Goal: Transaction & Acquisition: Purchase product/service

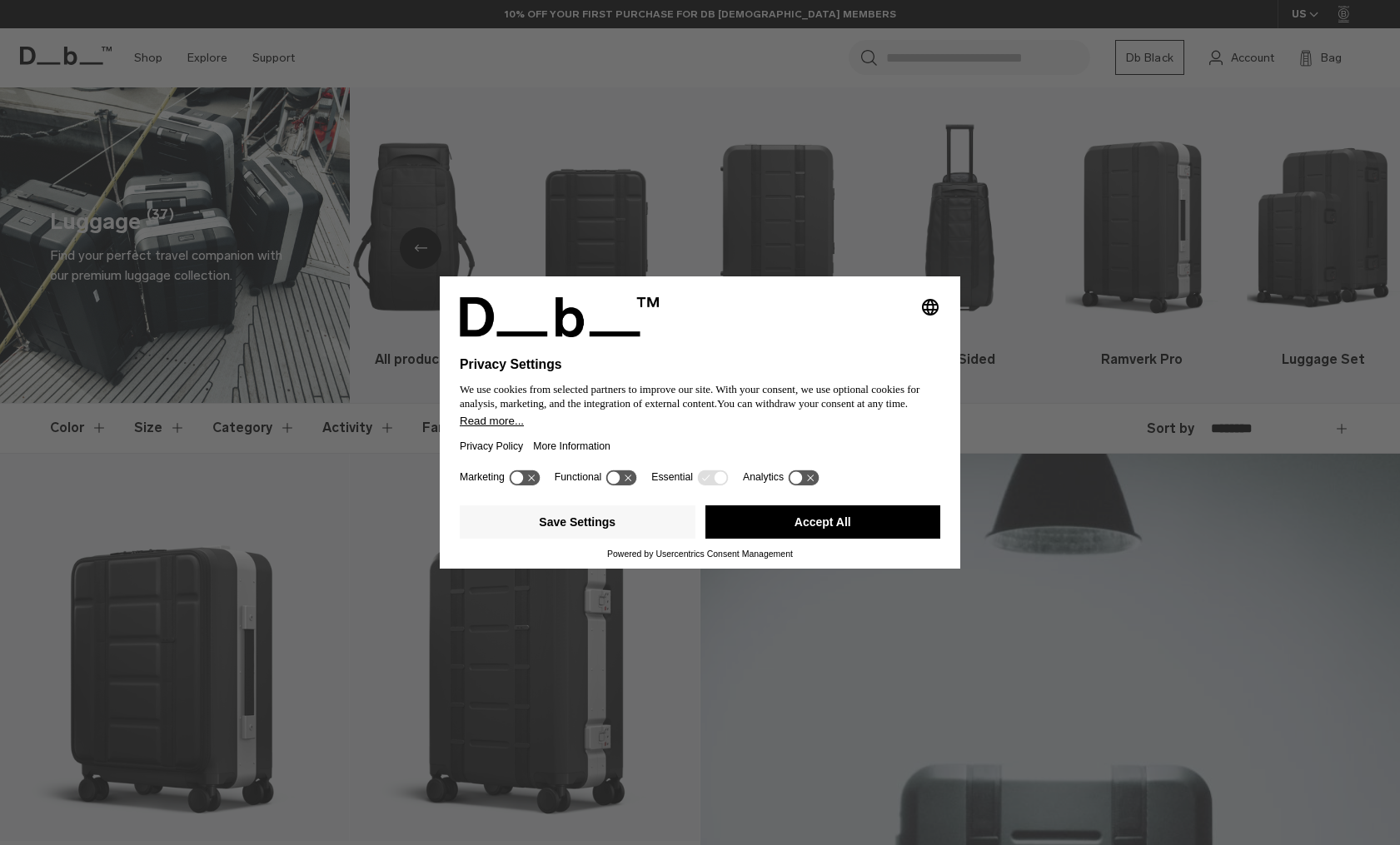
click at [519, 481] on icon at bounding box center [517, 477] width 12 height 12
click at [523, 484] on icon at bounding box center [524, 477] width 31 height 16
click at [608, 526] on button "Save Settings" at bounding box center [577, 522] width 236 height 33
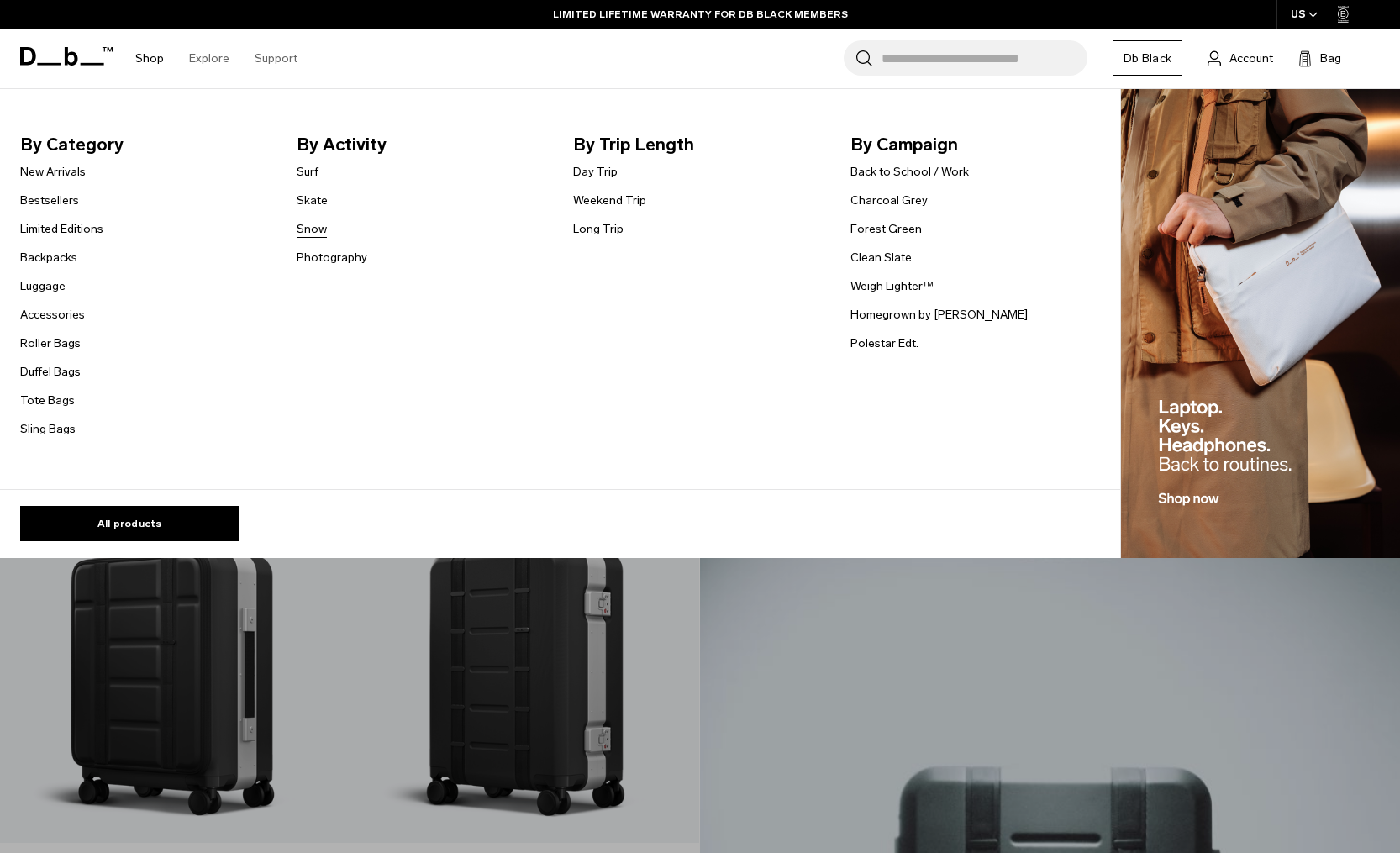
click at [305, 227] on link "Snow" at bounding box center [312, 229] width 30 height 18
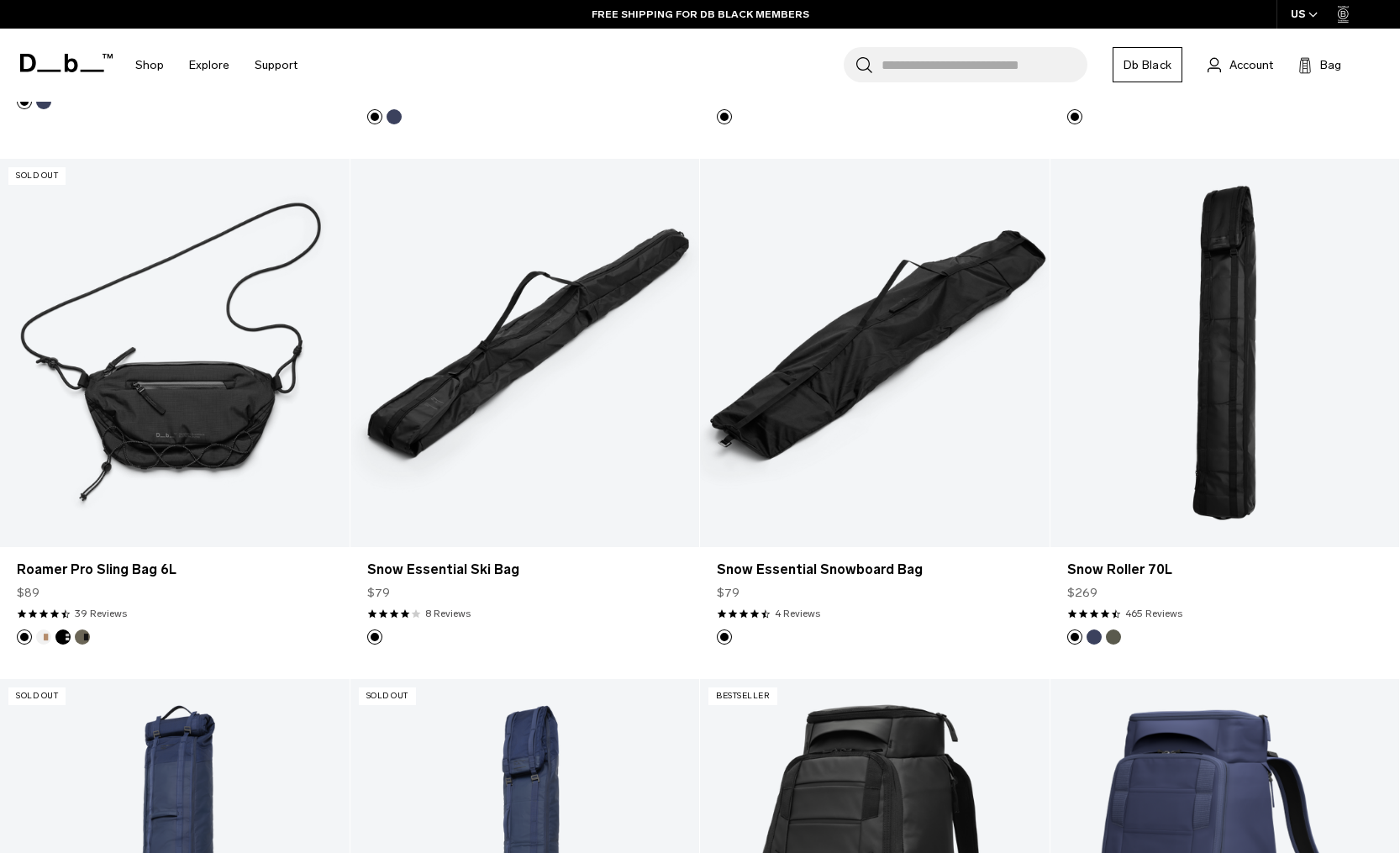
scroll to position [1339, 0]
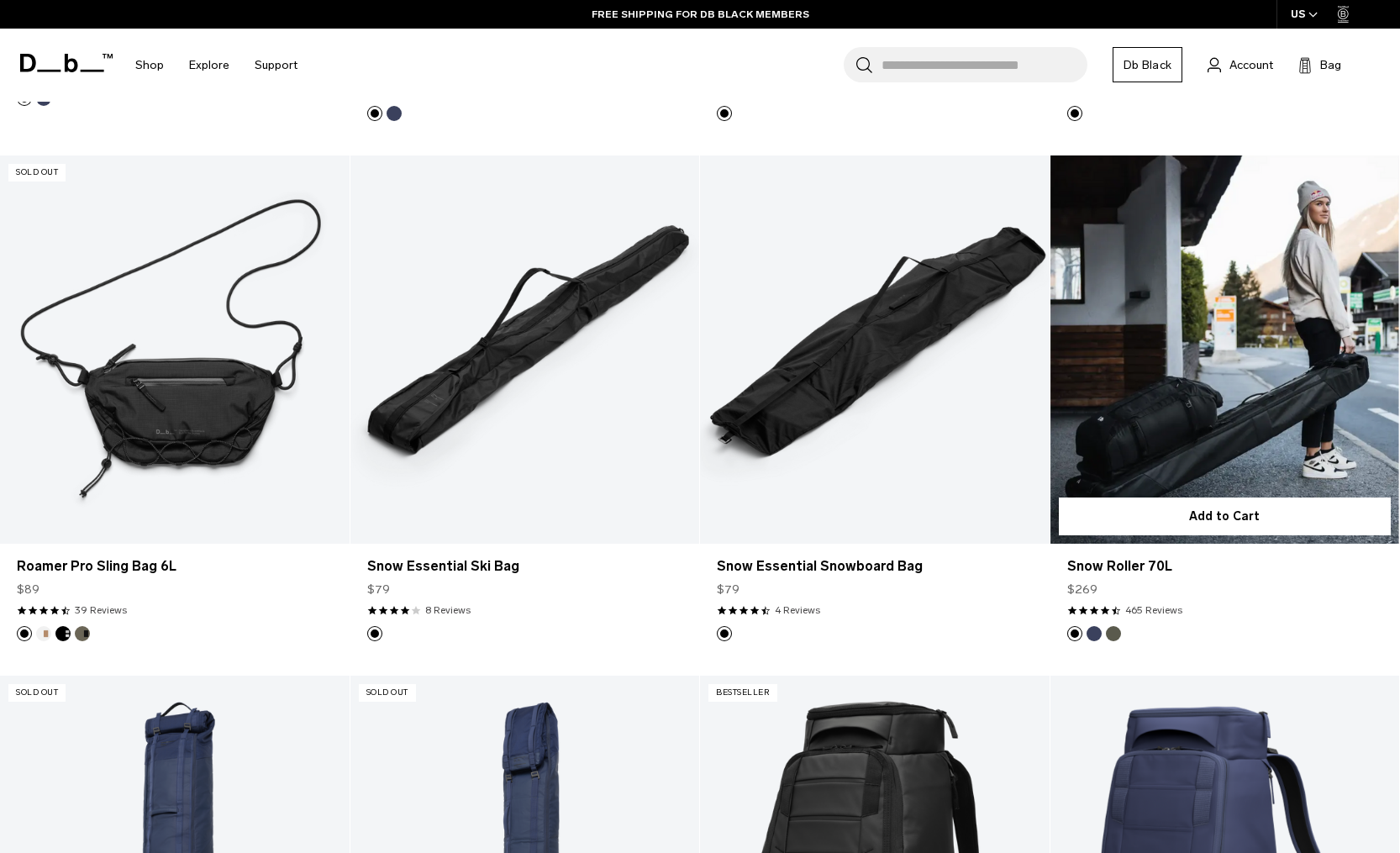
click at [1190, 451] on link "Snow Roller 70L" at bounding box center [1225, 349] width 350 height 389
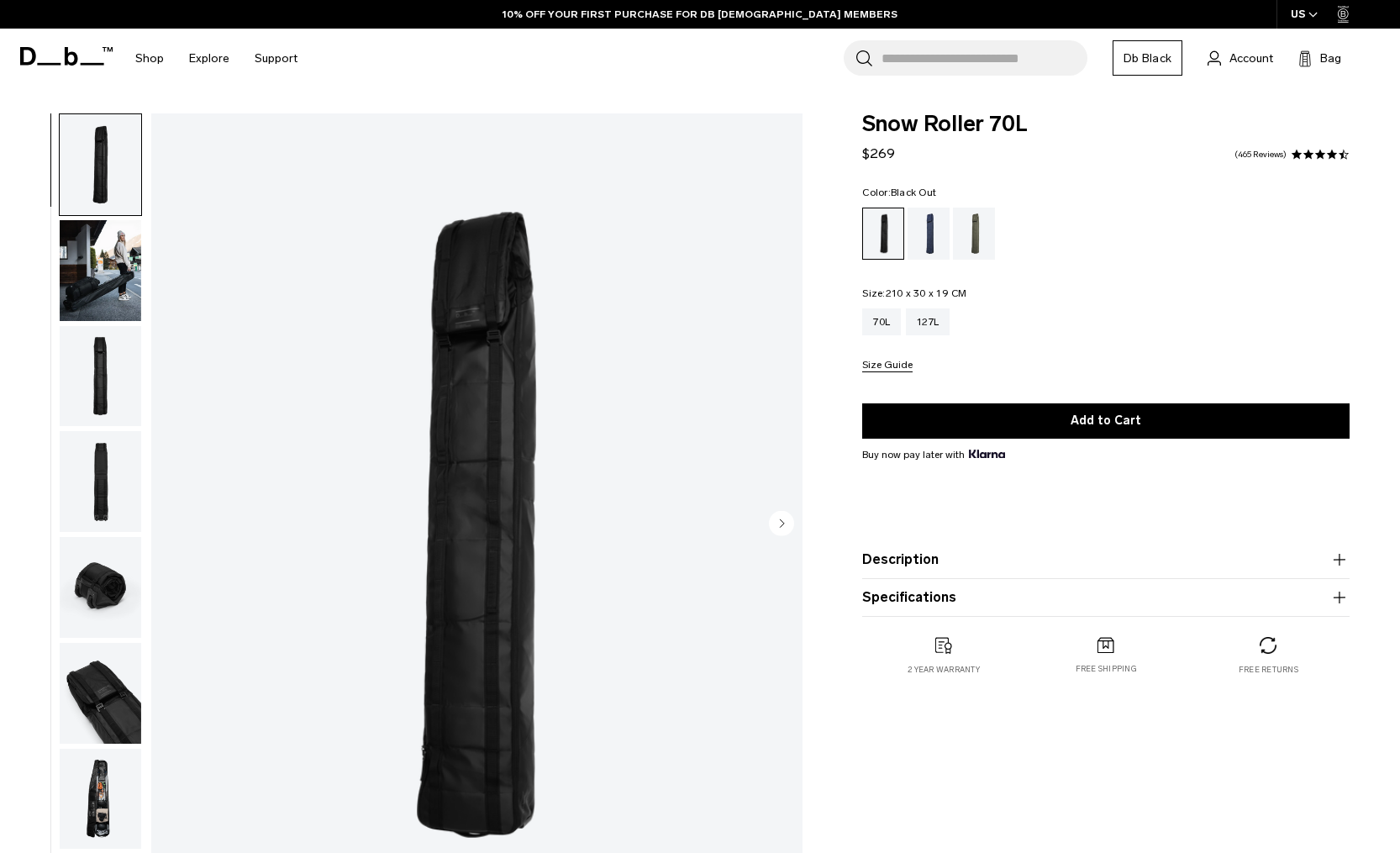
click at [115, 402] on img "button" at bounding box center [100, 376] width 81 height 100
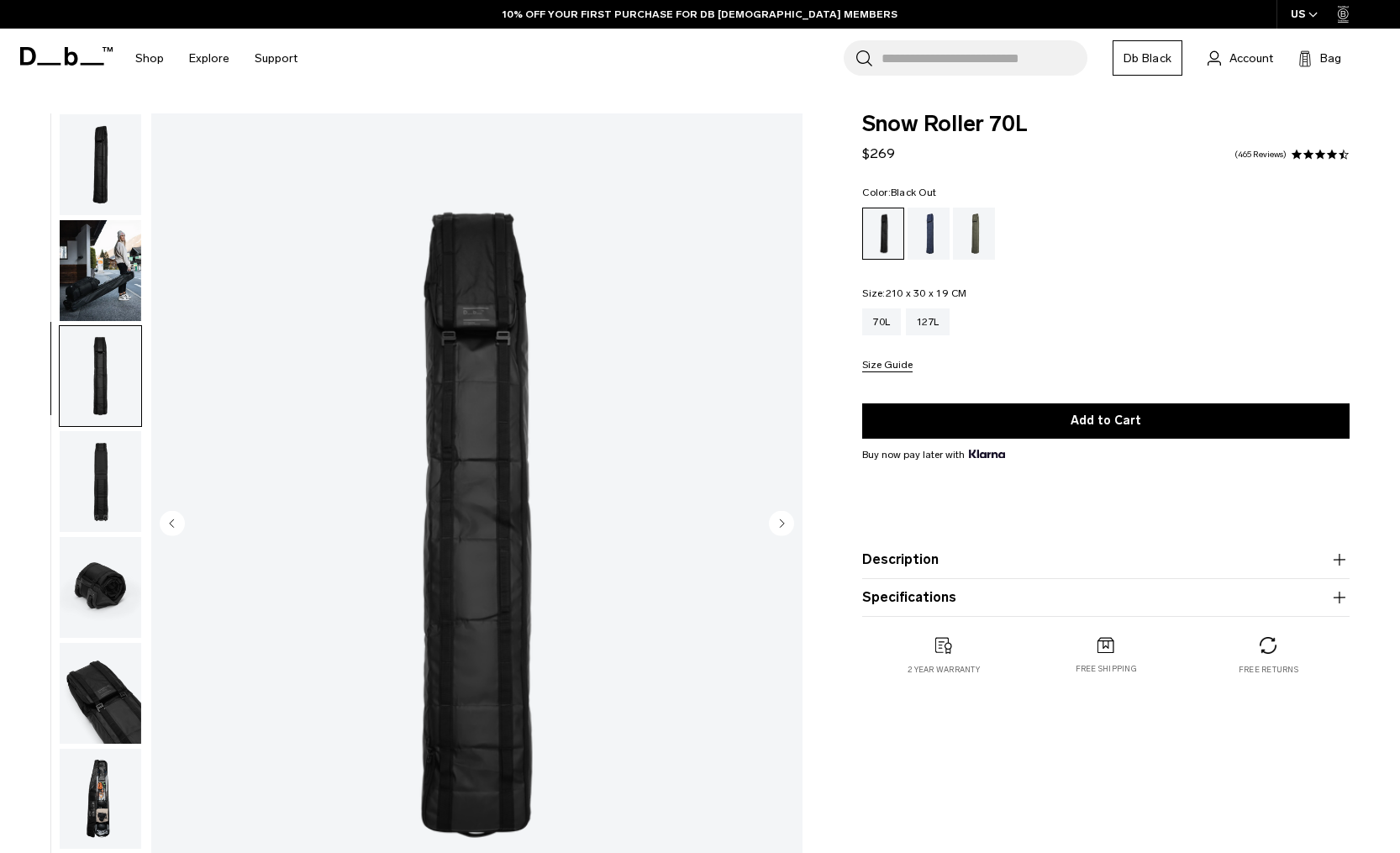
scroll to position [26, 0]
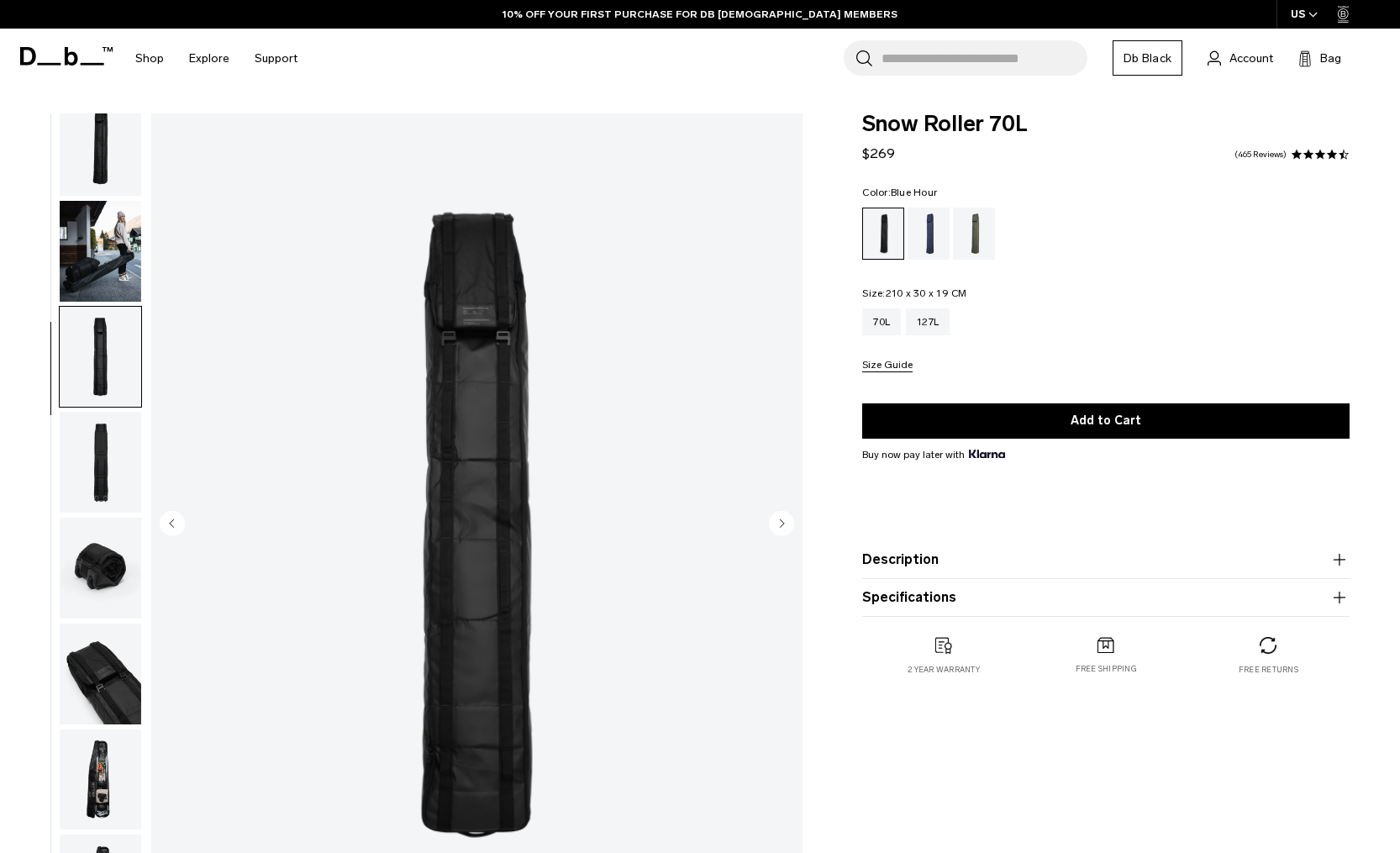
click at [932, 225] on div "Blue Hour" at bounding box center [929, 234] width 43 height 52
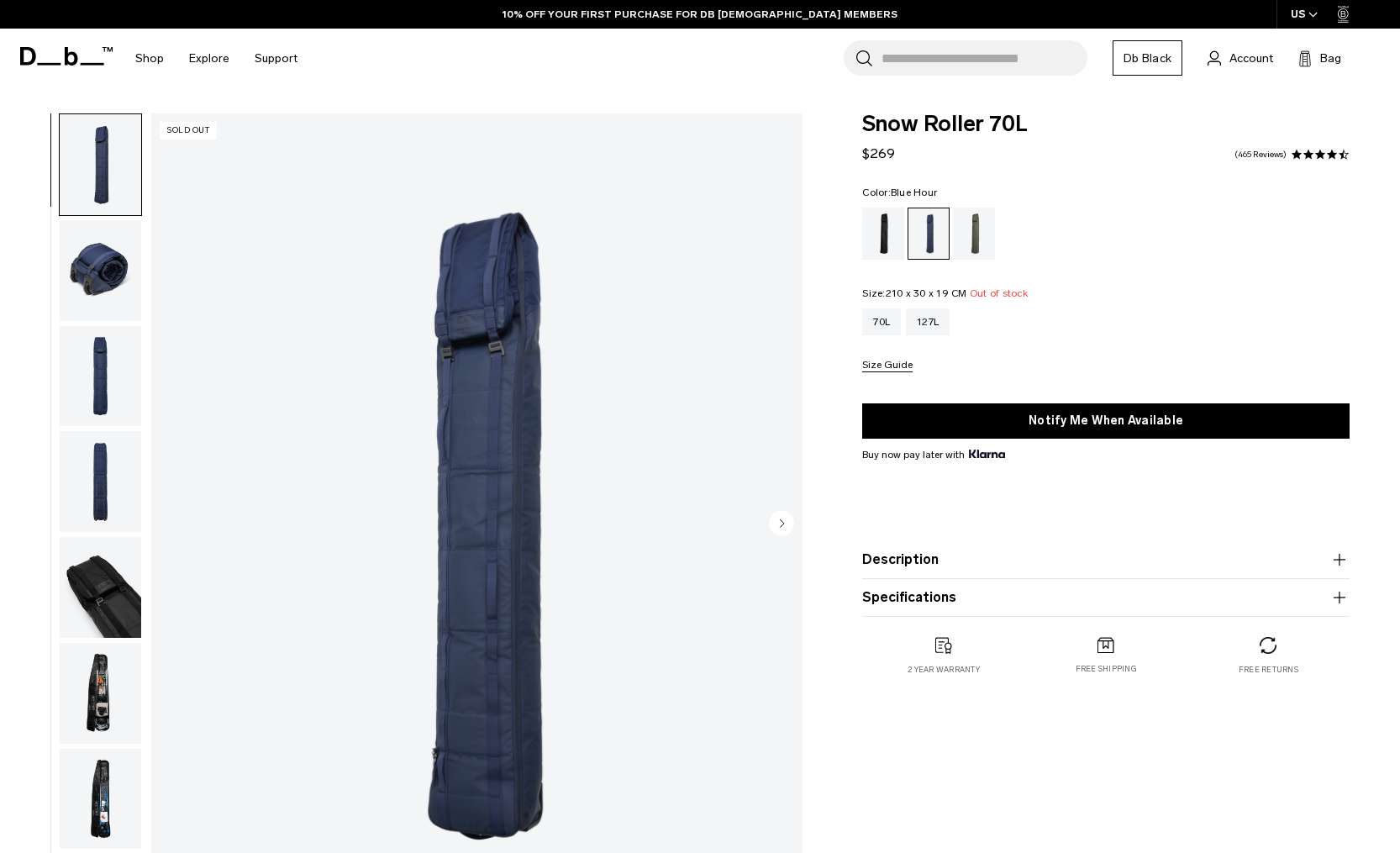
click at [97, 388] on img "button" at bounding box center [100, 376] width 81 height 100
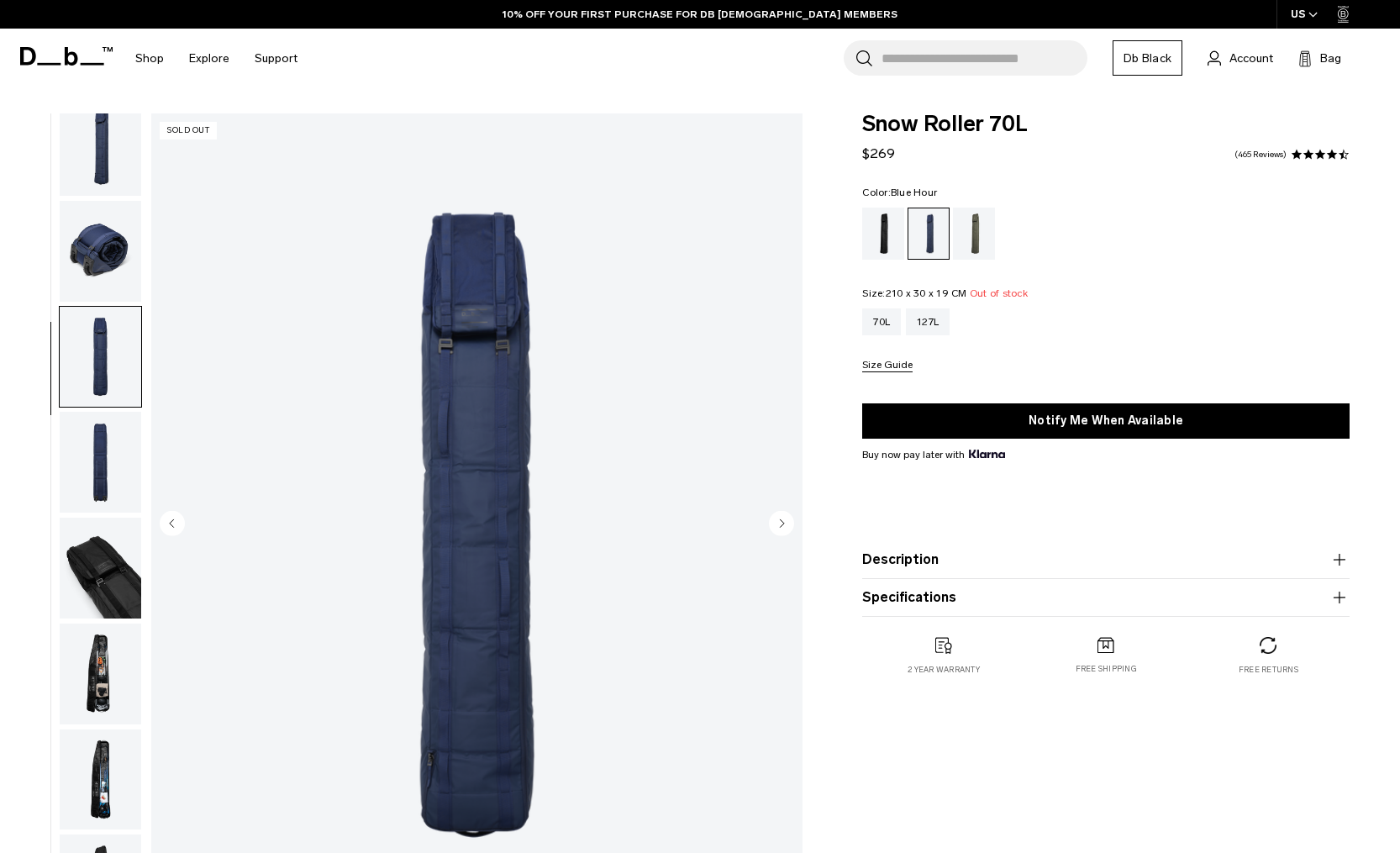
click at [89, 606] on img "button" at bounding box center [100, 567] width 81 height 100
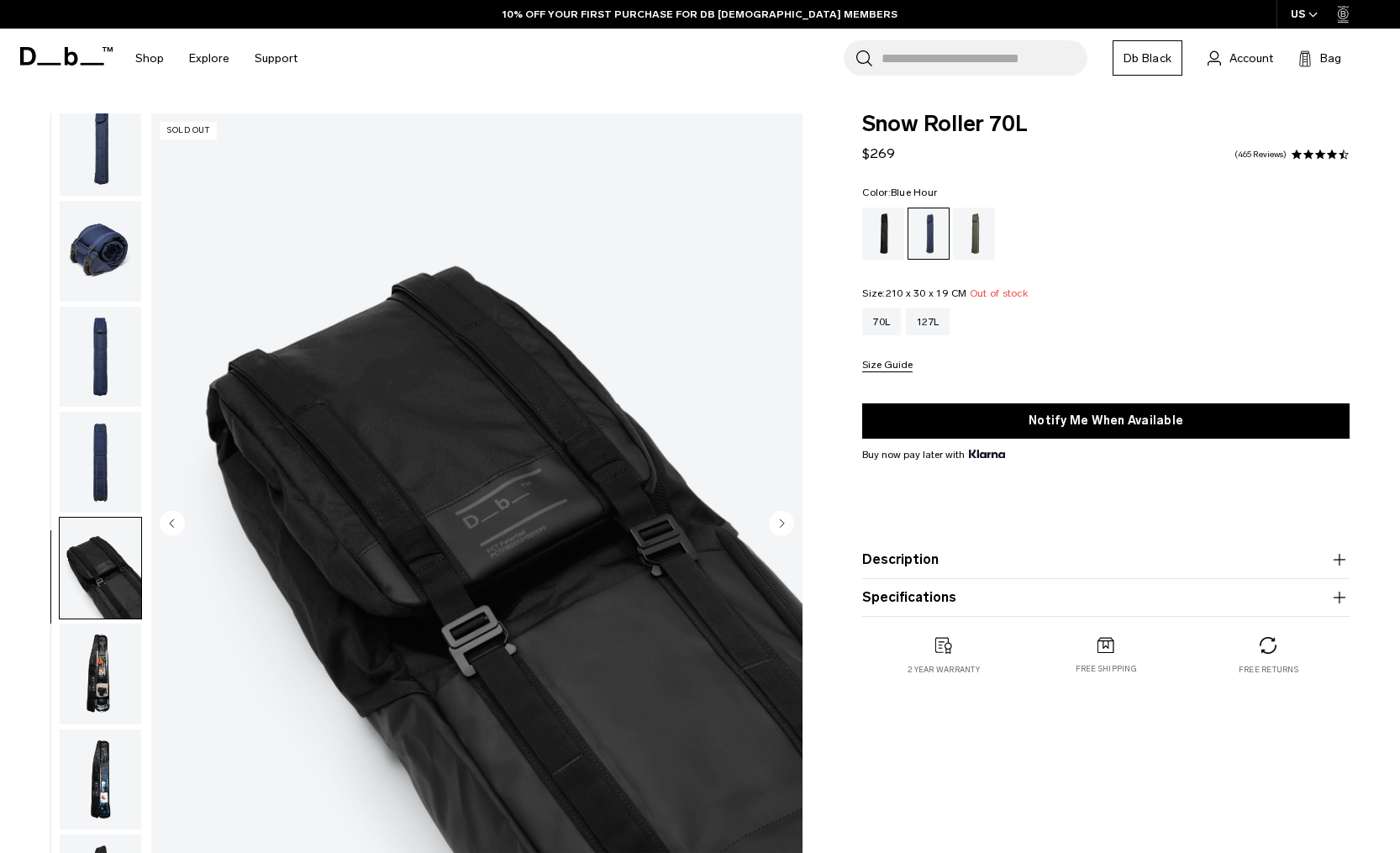
scroll to position [0, 0]
click at [97, 677] on img "button" at bounding box center [100, 674] width 81 height 100
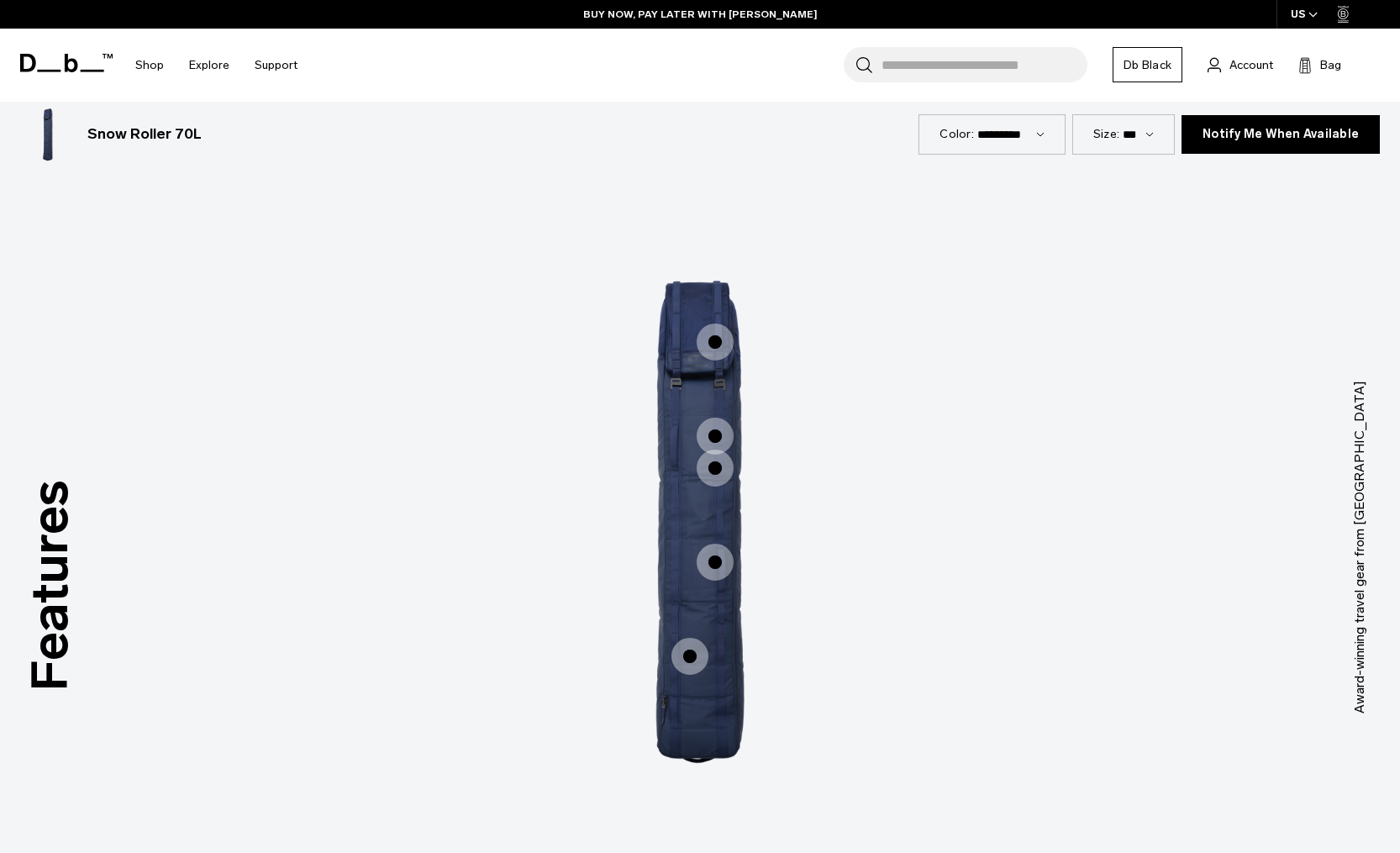
scroll to position [2073, 0]
click at [707, 342] on span "1 / 3" at bounding box center [715, 341] width 37 height 37
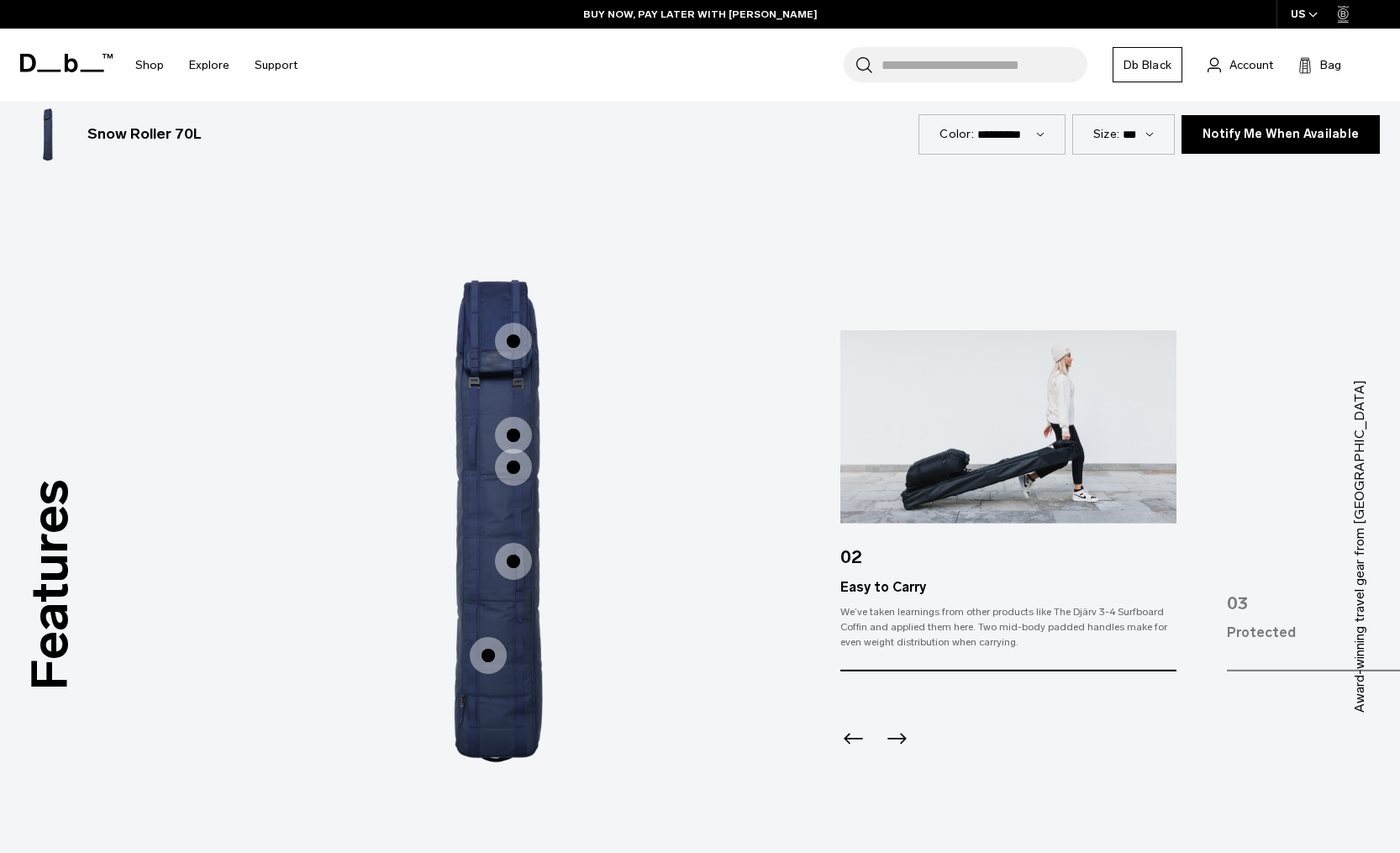
click at [500, 425] on span "1 / 3" at bounding box center [514, 435] width 37 height 37
click at [510, 442] on span "1 / 3" at bounding box center [514, 435] width 37 height 37
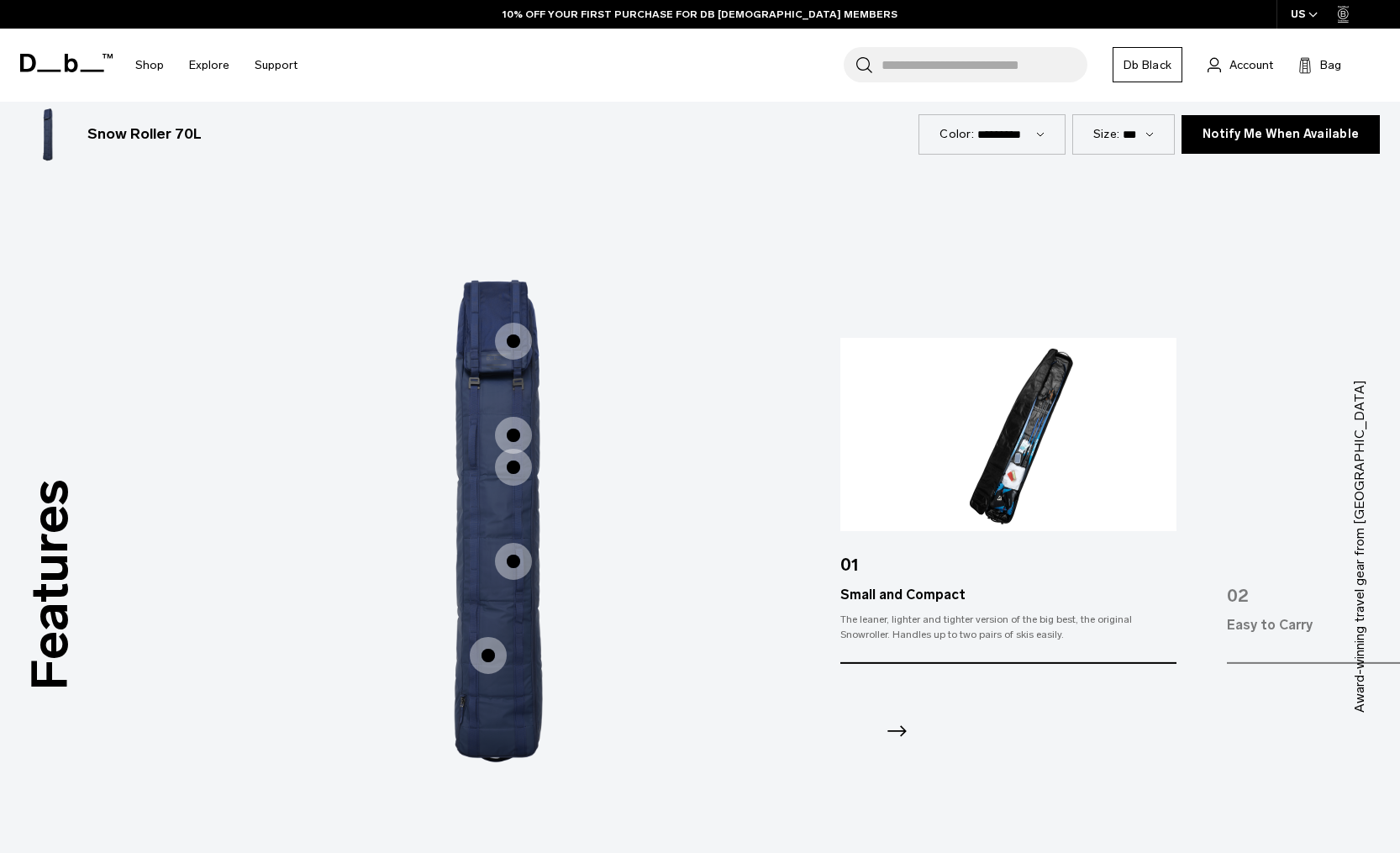
click at [511, 478] on span "1 / 3" at bounding box center [514, 467] width 37 height 37
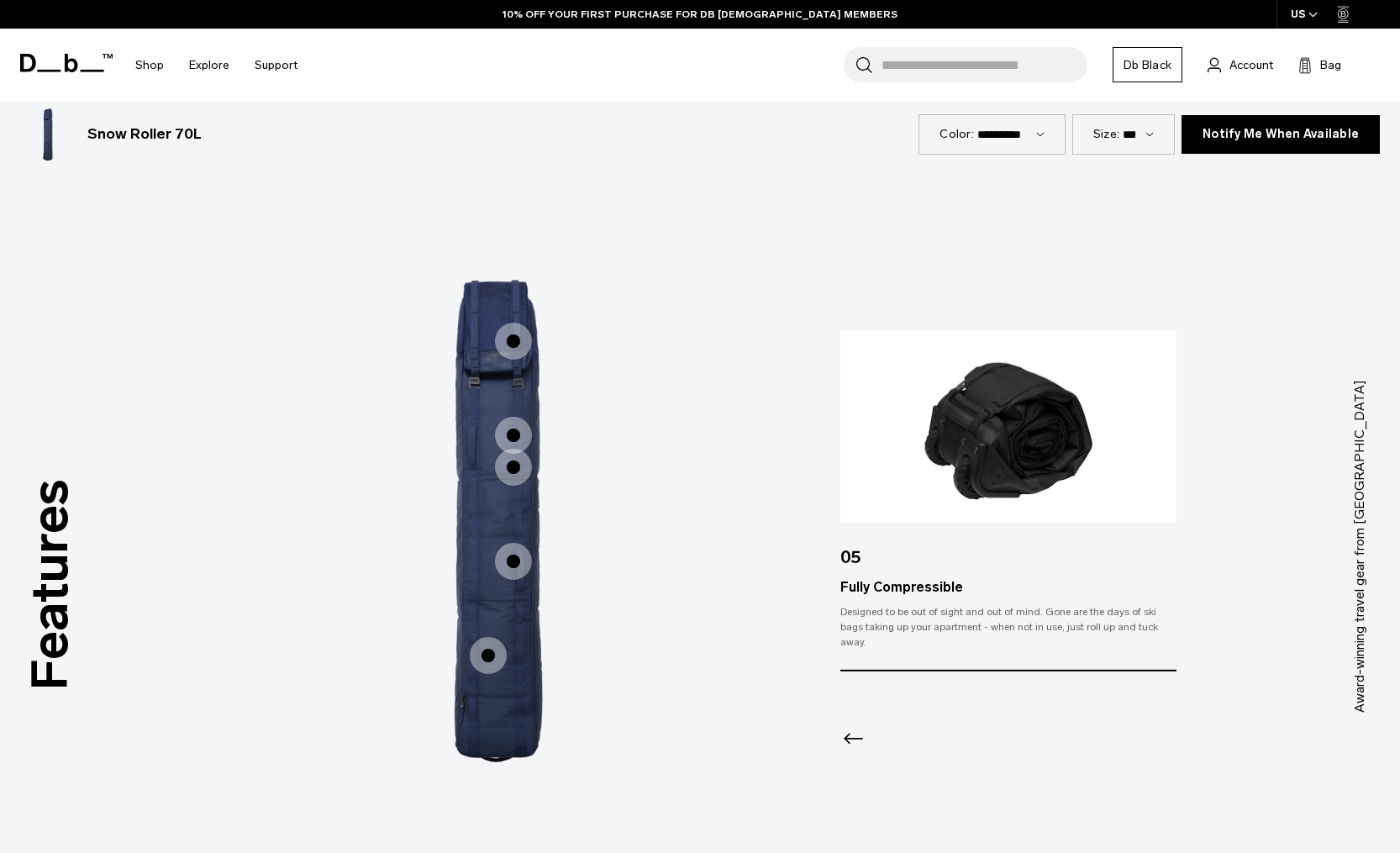
click at [511, 565] on span "1 / 3" at bounding box center [514, 561] width 37 height 37
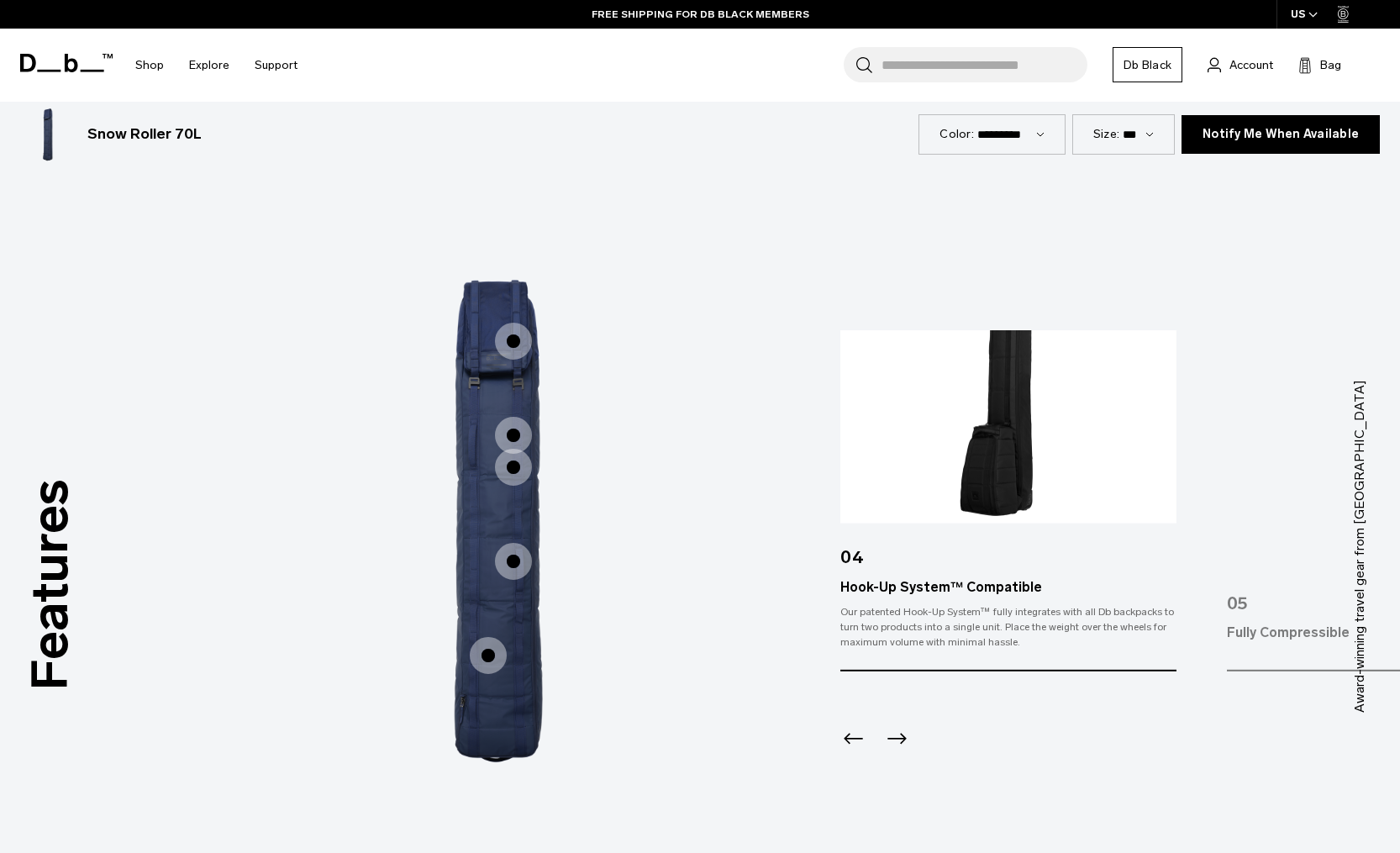
click at [489, 661] on span "1 / 3" at bounding box center [488, 656] width 37 height 37
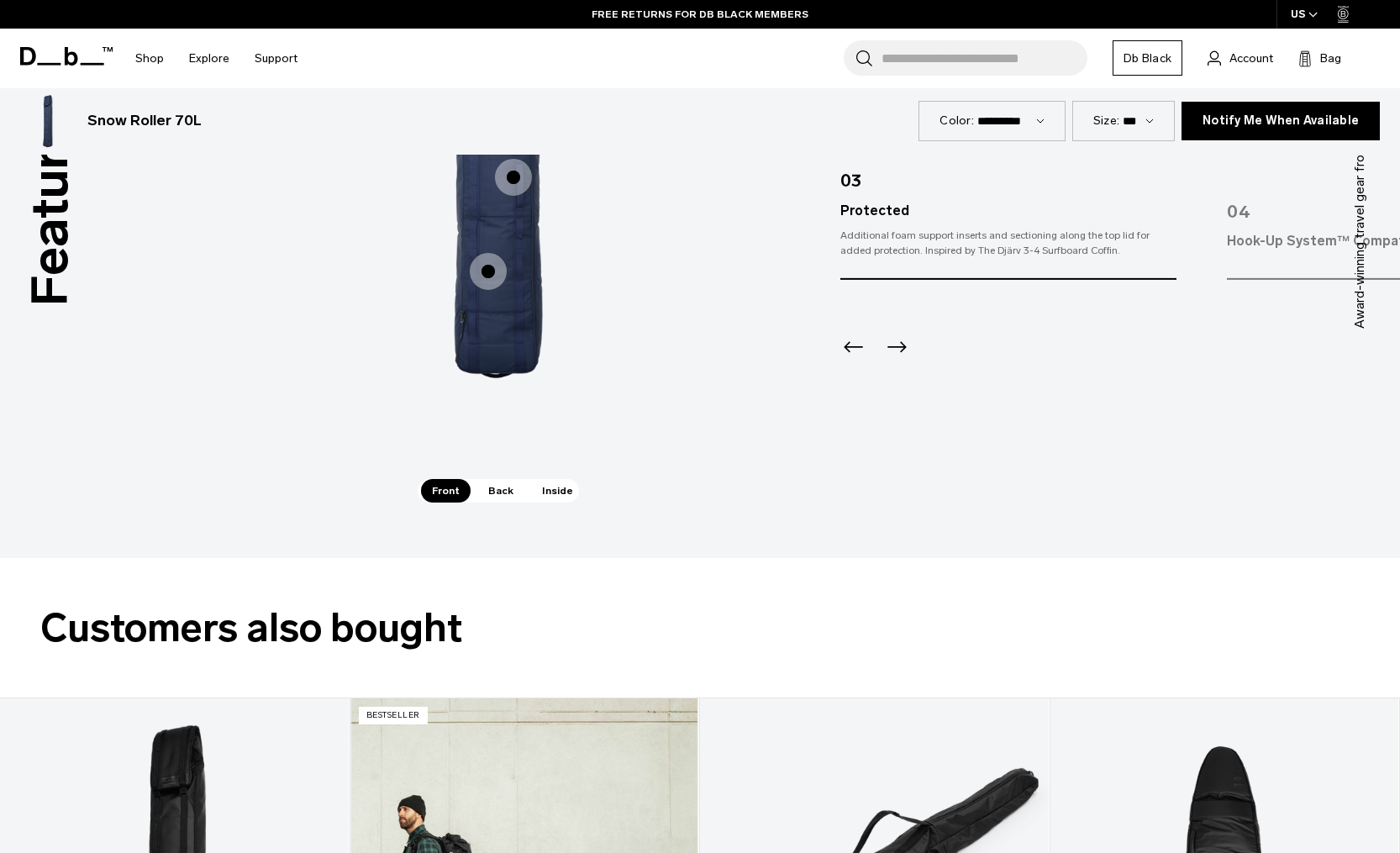
scroll to position [2411, 0]
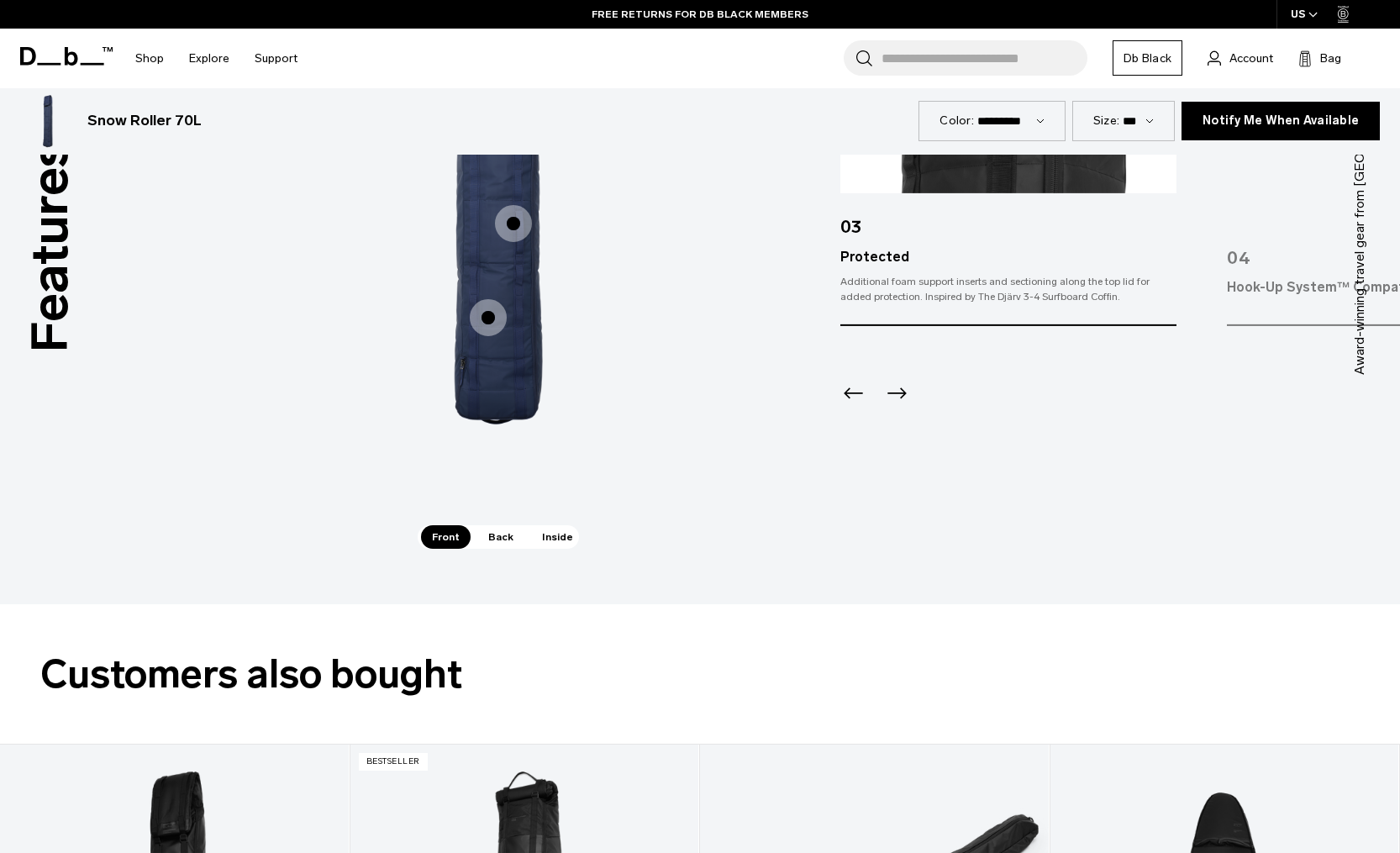
click at [547, 538] on span "Inside" at bounding box center [558, 537] width 53 height 24
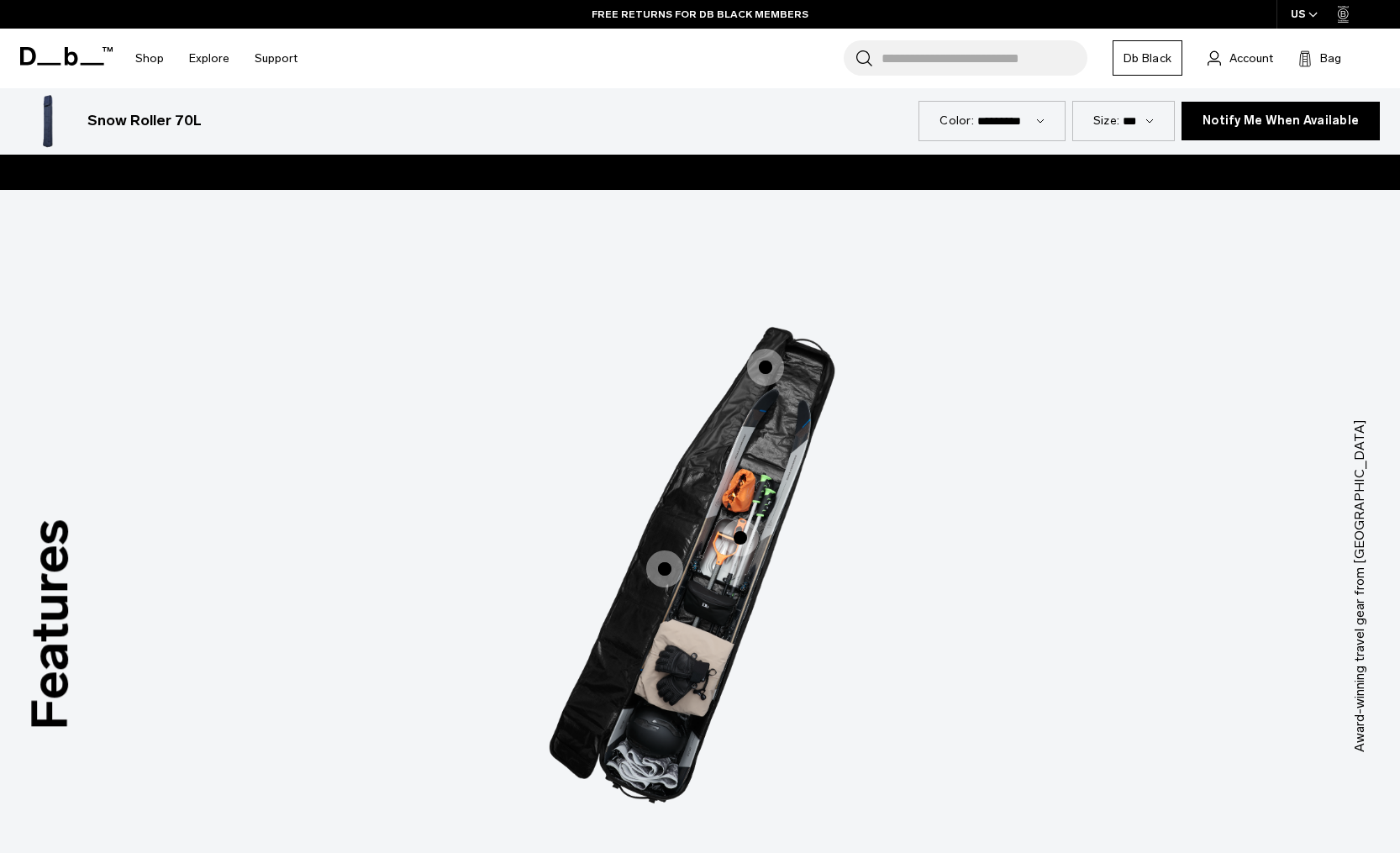
scroll to position [2089, 0]
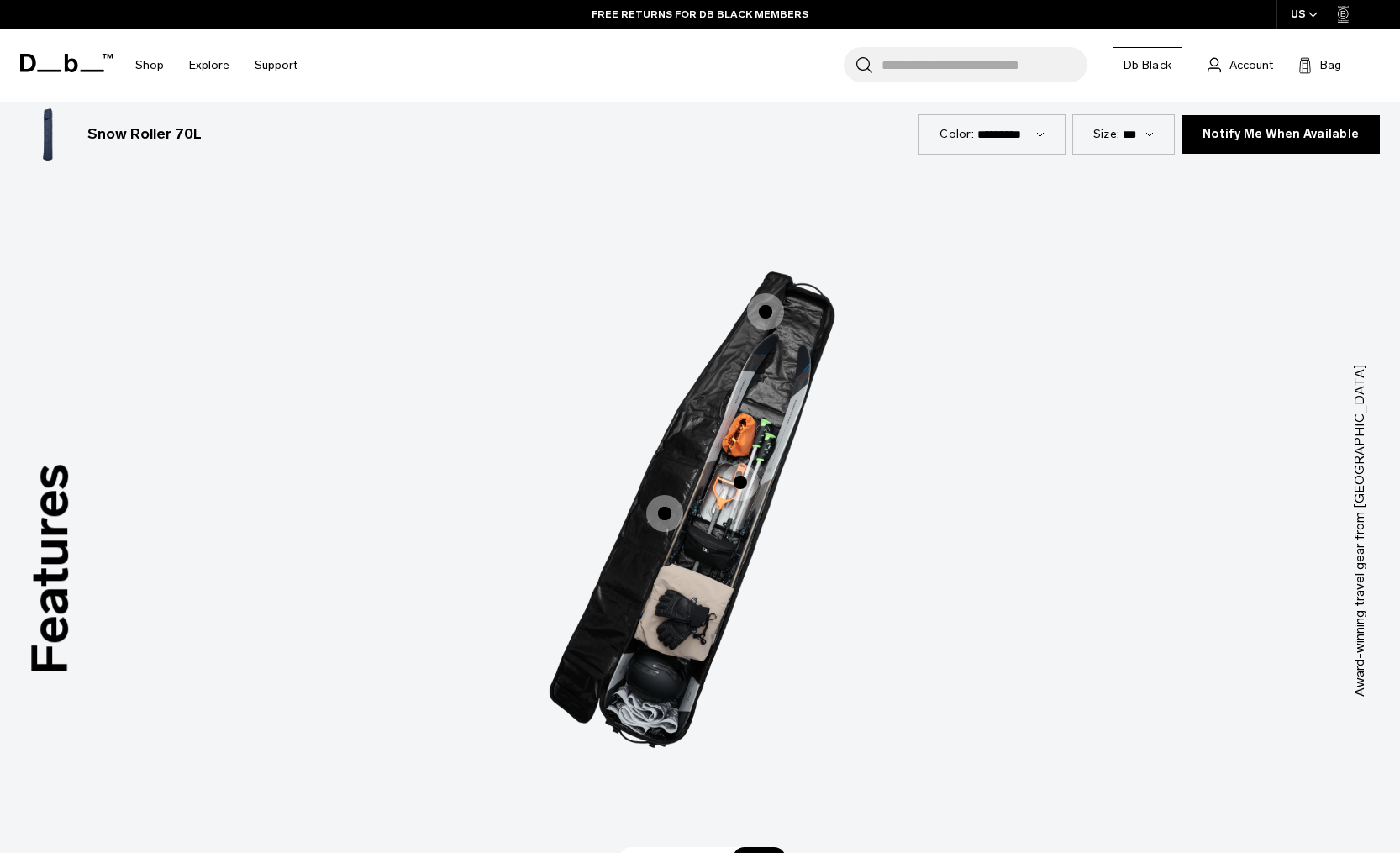
click at [774, 314] on span "3 / 3" at bounding box center [766, 312] width 37 height 37
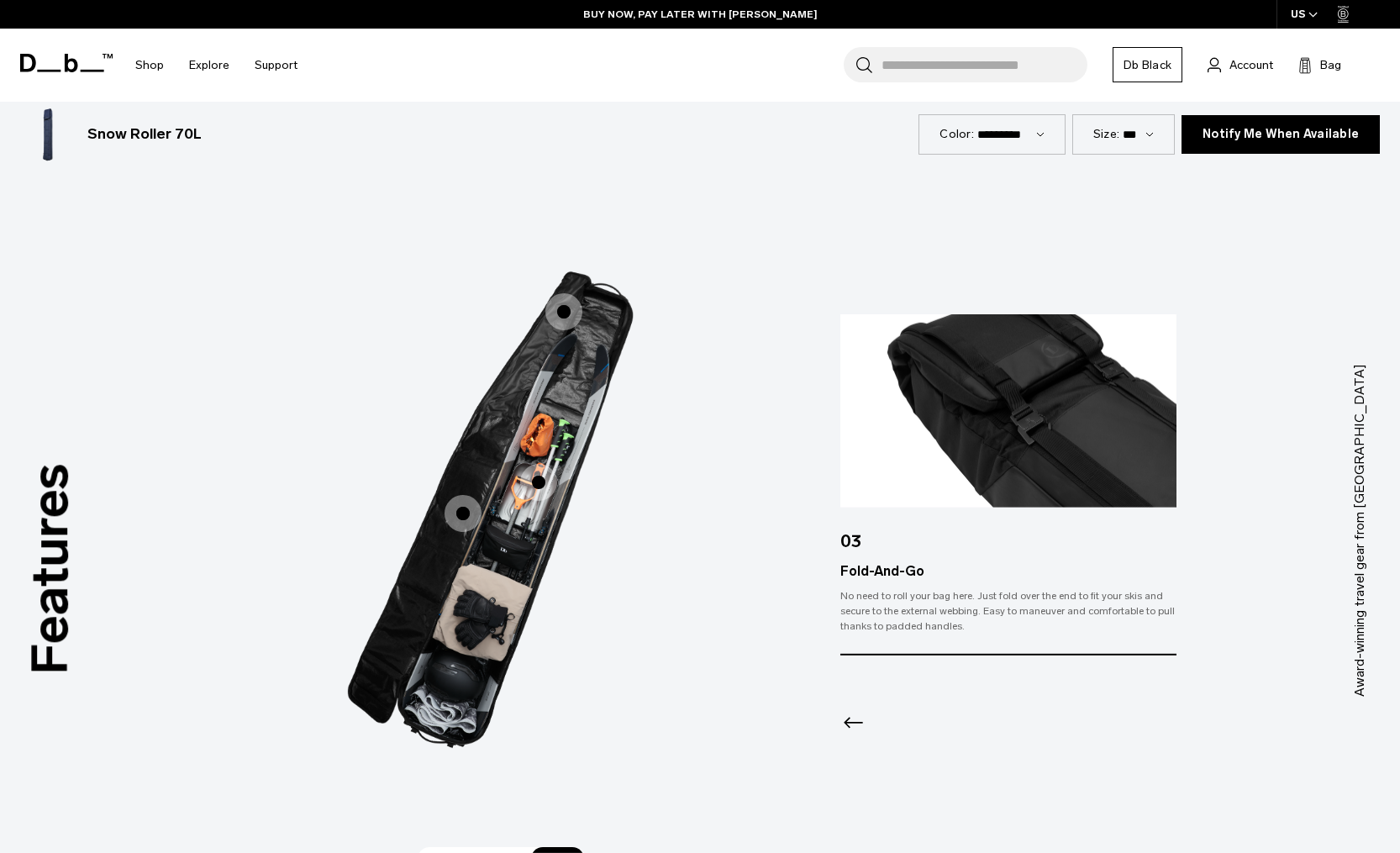
click at [467, 512] on span "3 / 3" at bounding box center [463, 514] width 37 height 37
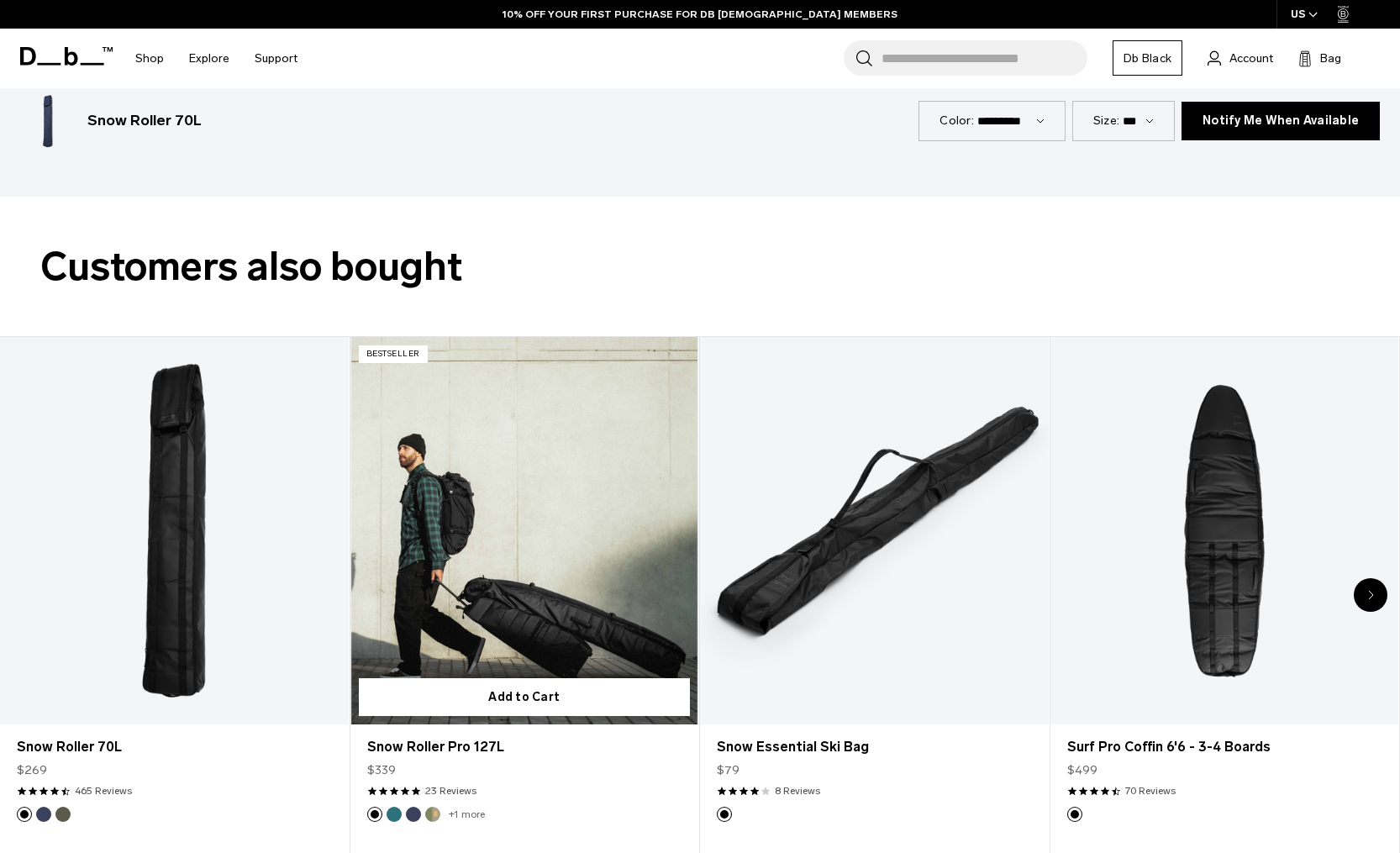
scroll to position [2815, 0]
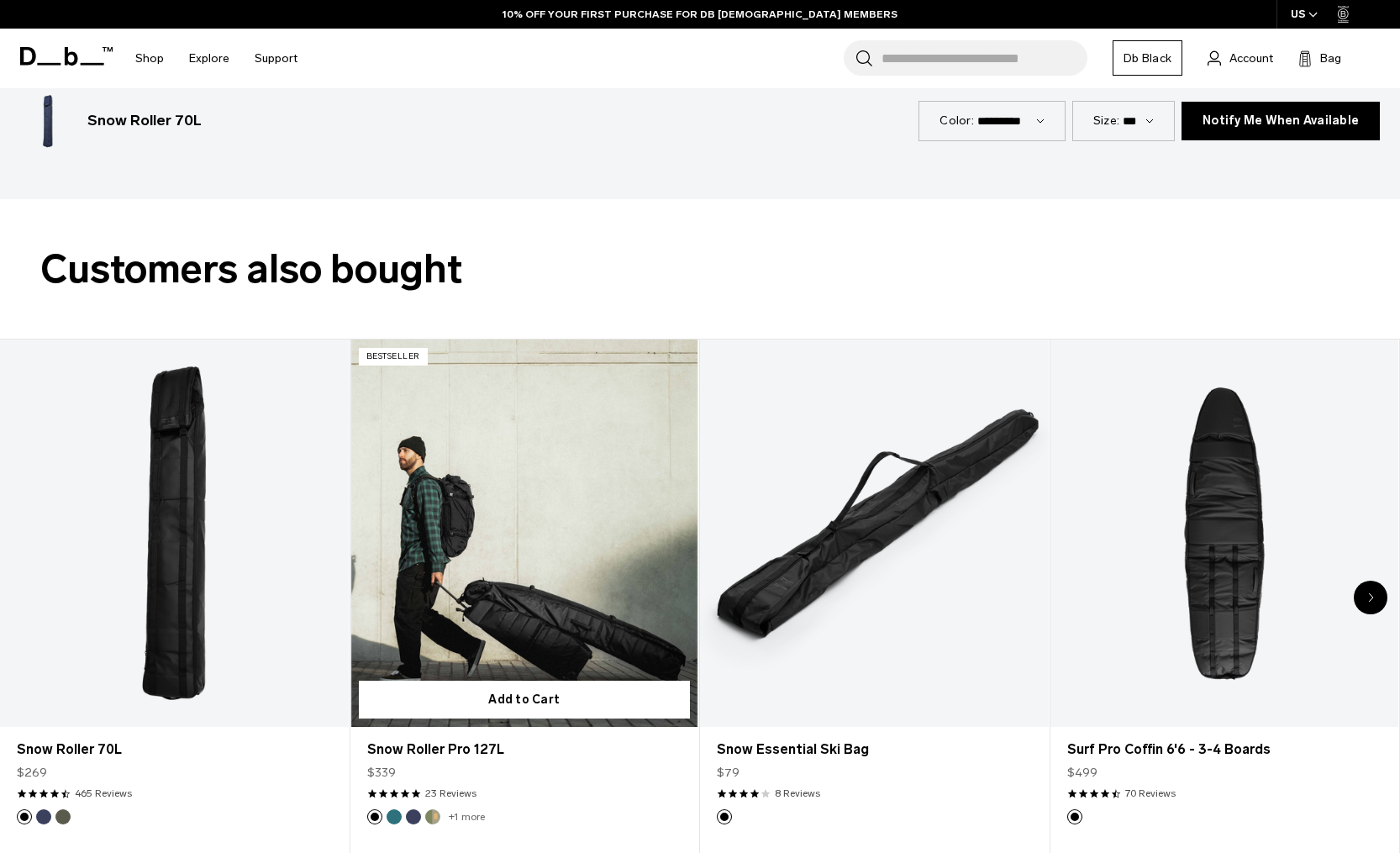
click at [522, 591] on link "Snow Roller Pro 127L" at bounding box center [525, 533] width 349 height 388
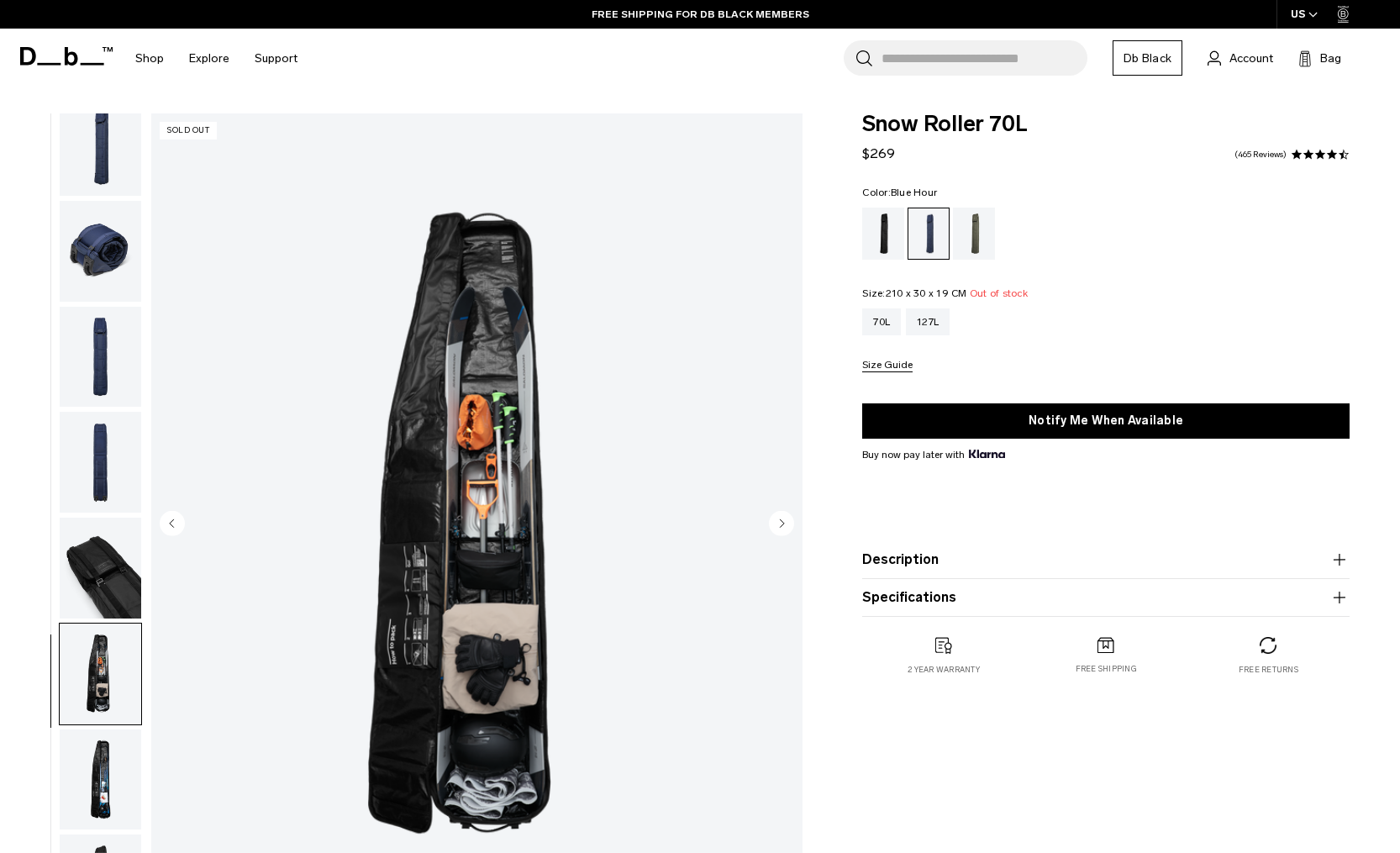
scroll to position [0, 0]
click at [898, 367] on button "Size Guide" at bounding box center [886, 366] width 50 height 12
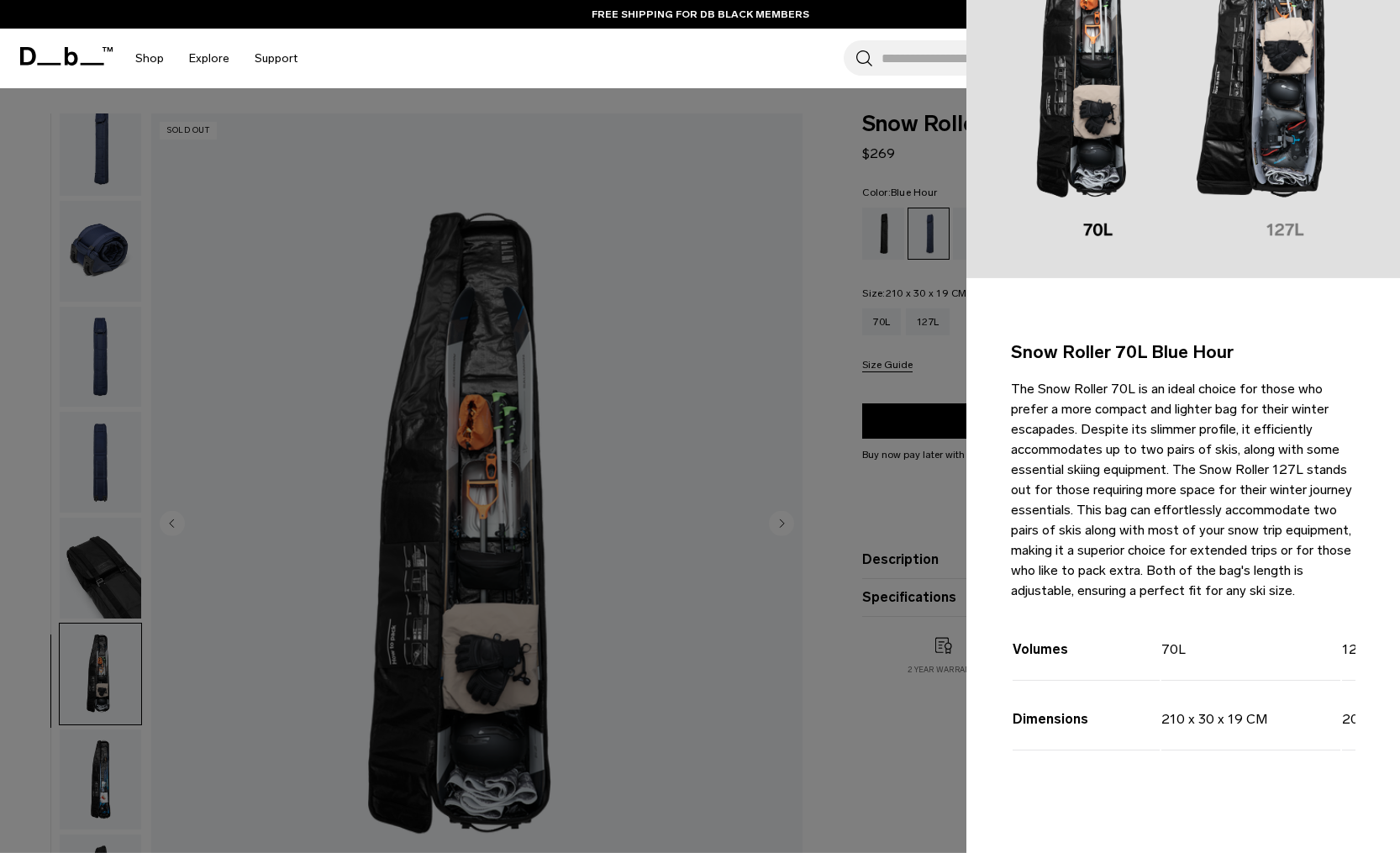
scroll to position [165, 0]
click at [705, 45] on div "Search for Bags, Luggage... Search Close Trending Products All Products Hugger …" at bounding box center [848, 58] width 1077 height 60
